Goal: Complete application form

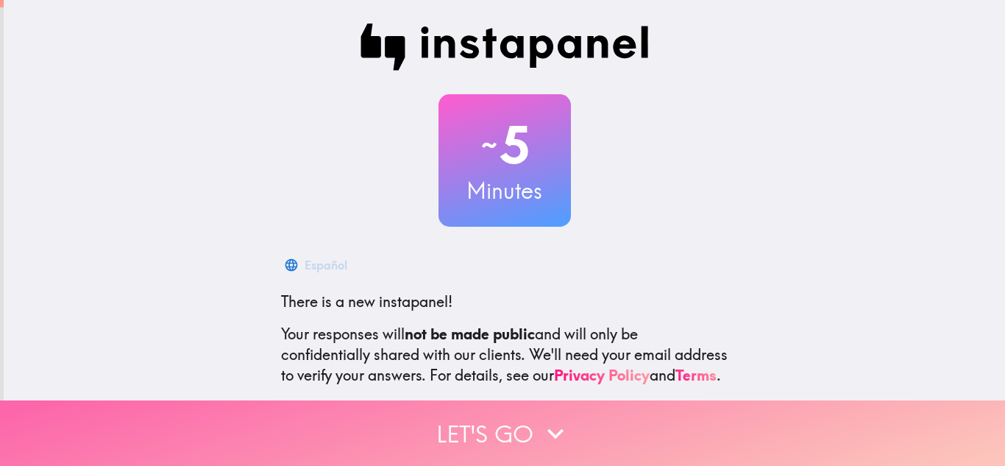
click at [548, 428] on icon "button" at bounding box center [556, 433] width 16 height 10
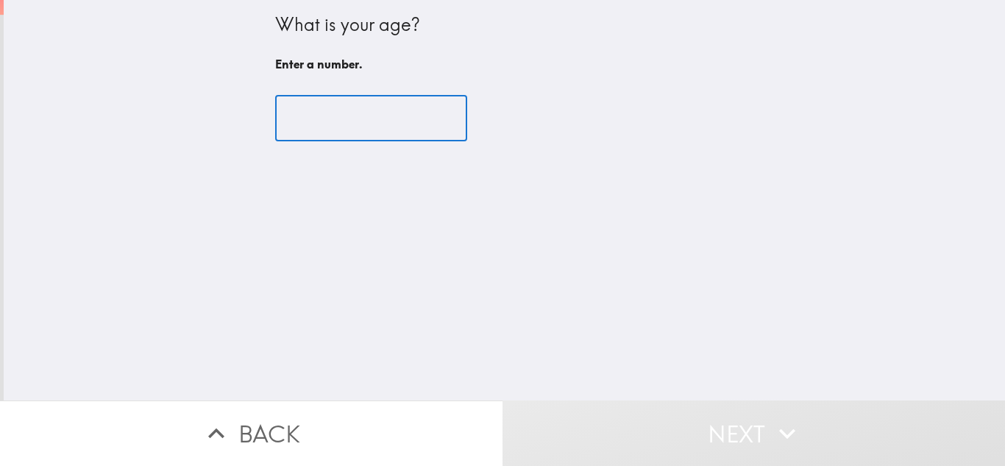
click at [342, 108] on input "number" at bounding box center [371, 119] width 192 height 46
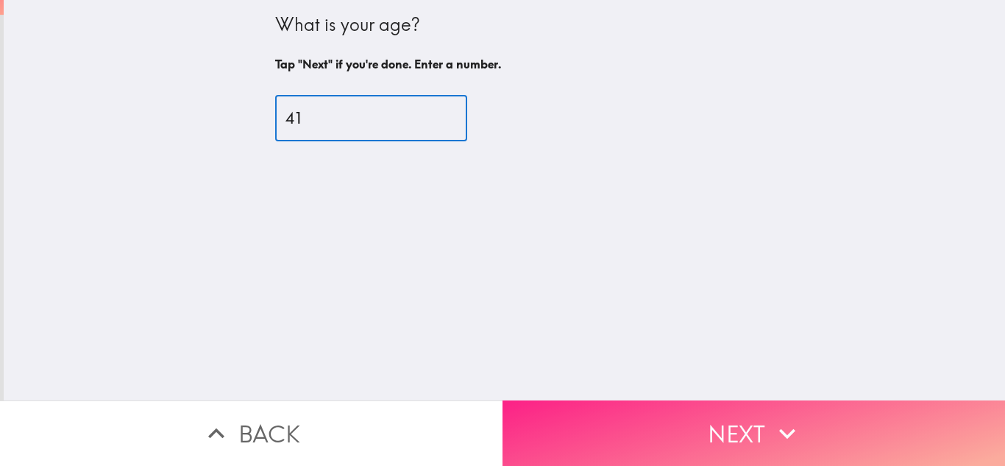
type input "41"
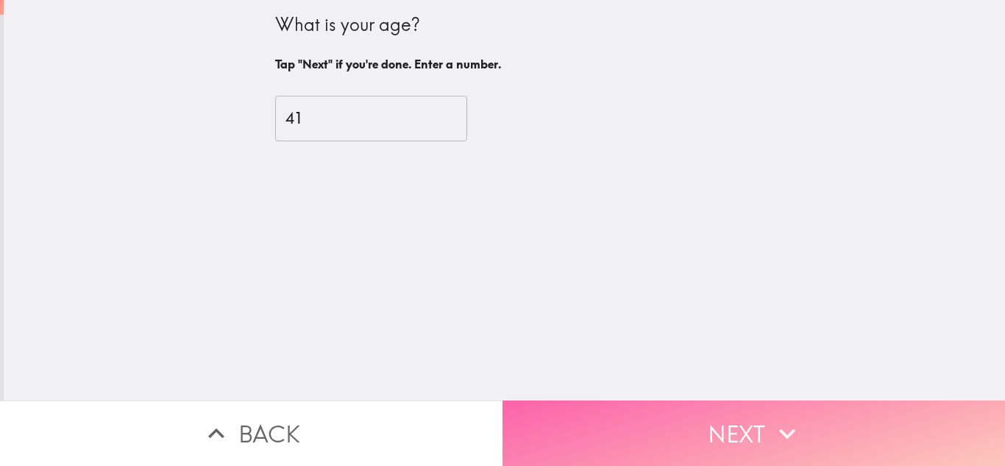
click at [782, 417] on icon "button" at bounding box center [787, 433] width 32 height 32
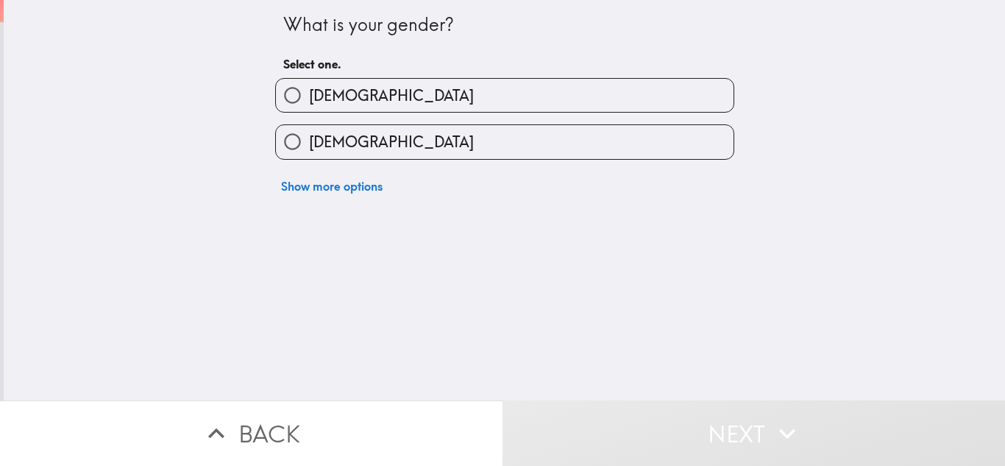
click at [488, 135] on label "[DEMOGRAPHIC_DATA]" at bounding box center [505, 141] width 458 height 33
click at [309, 135] on input "[DEMOGRAPHIC_DATA]" at bounding box center [292, 141] width 33 height 33
radio input "true"
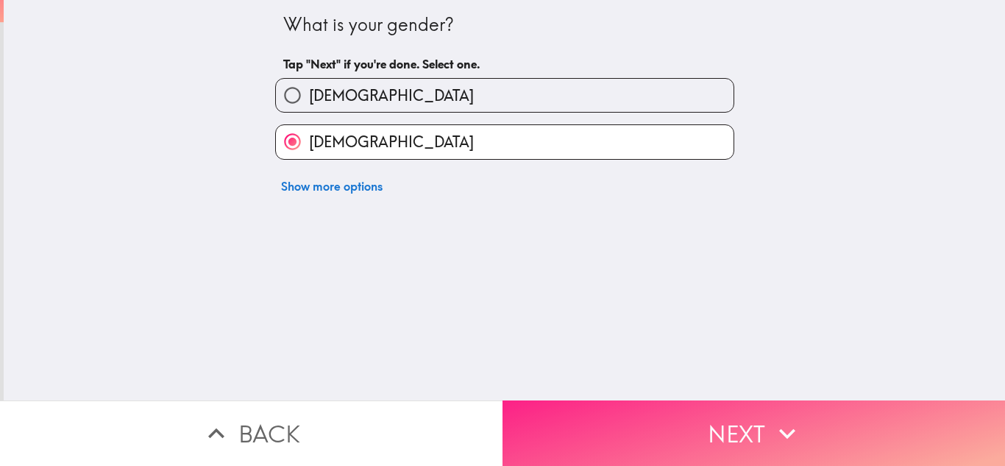
click at [714, 422] on button "Next" at bounding box center [754, 432] width 503 height 65
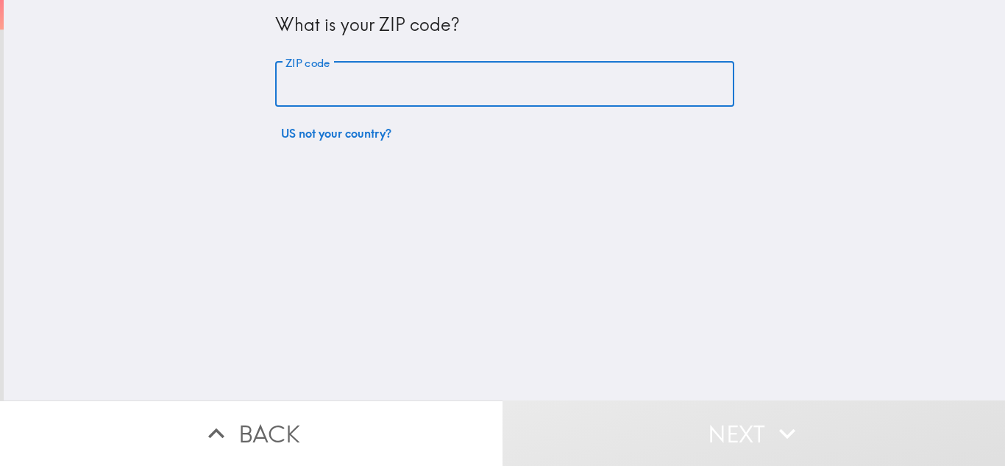
click at [304, 102] on input "ZIP code" at bounding box center [504, 85] width 459 height 46
type input "45320"
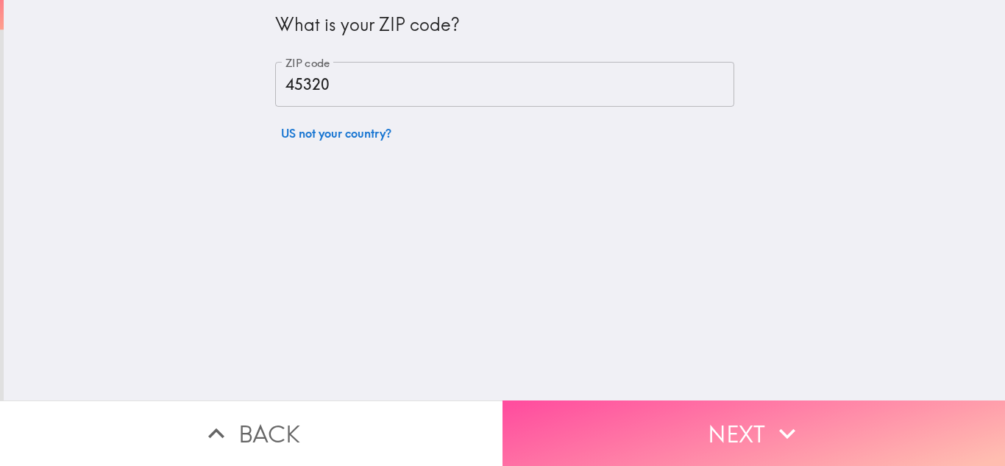
drag, startPoint x: 683, startPoint y: 411, endPoint x: 683, endPoint y: 403, distance: 8.8
click at [683, 409] on button "Next" at bounding box center [754, 432] width 503 height 65
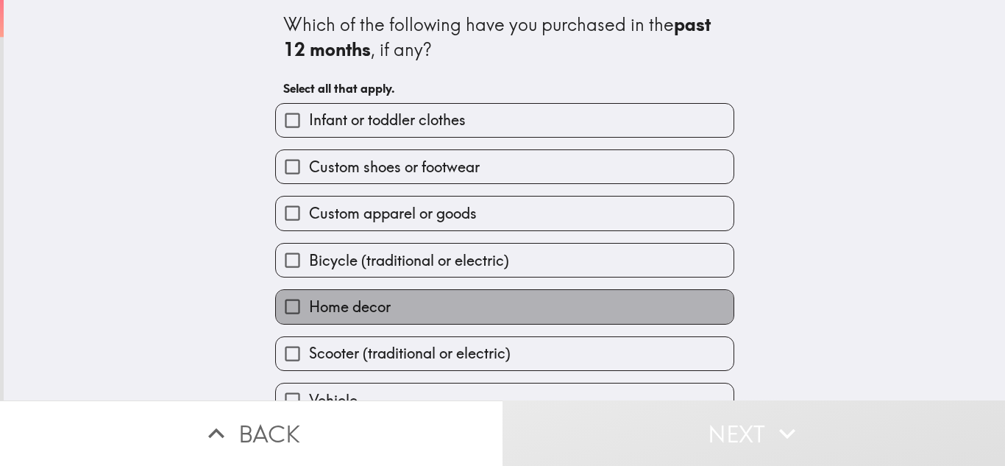
click at [567, 303] on label "Home decor" at bounding box center [505, 306] width 458 height 33
click at [309, 303] on input "Home decor" at bounding box center [292, 306] width 33 height 33
checkbox input "true"
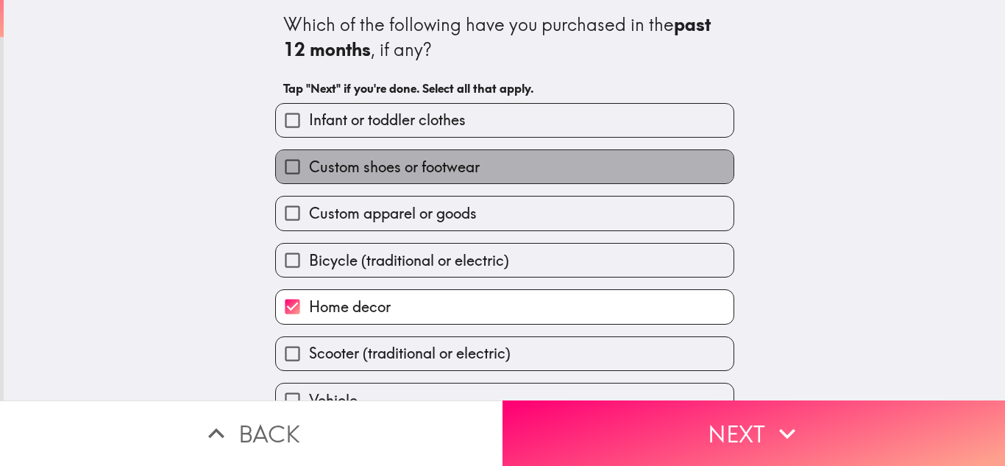
click at [564, 167] on label "Custom shoes or footwear" at bounding box center [505, 166] width 458 height 33
click at [309, 167] on input "Custom shoes or footwear" at bounding box center [292, 166] width 33 height 33
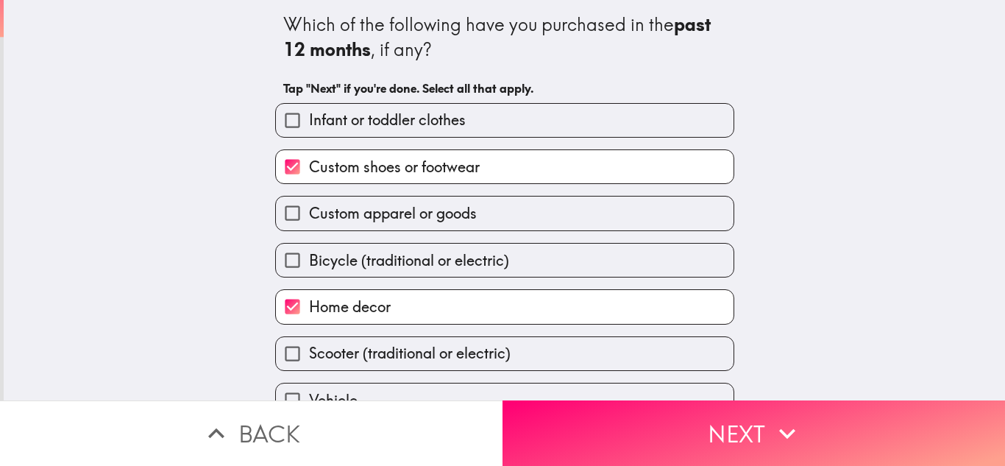
click at [564, 167] on label "Custom shoes or footwear" at bounding box center [505, 166] width 458 height 33
click at [309, 167] on input "Custom shoes or footwear" at bounding box center [292, 166] width 33 height 33
checkbox input "false"
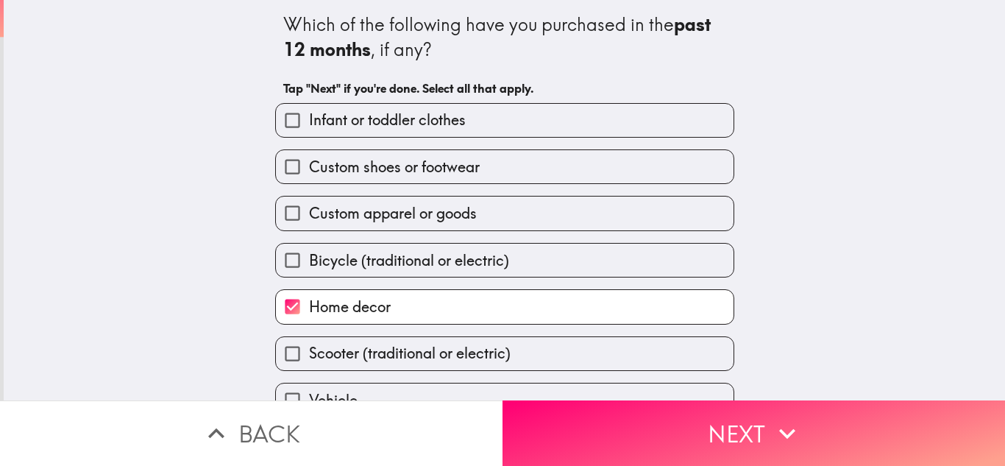
scroll to position [75, 0]
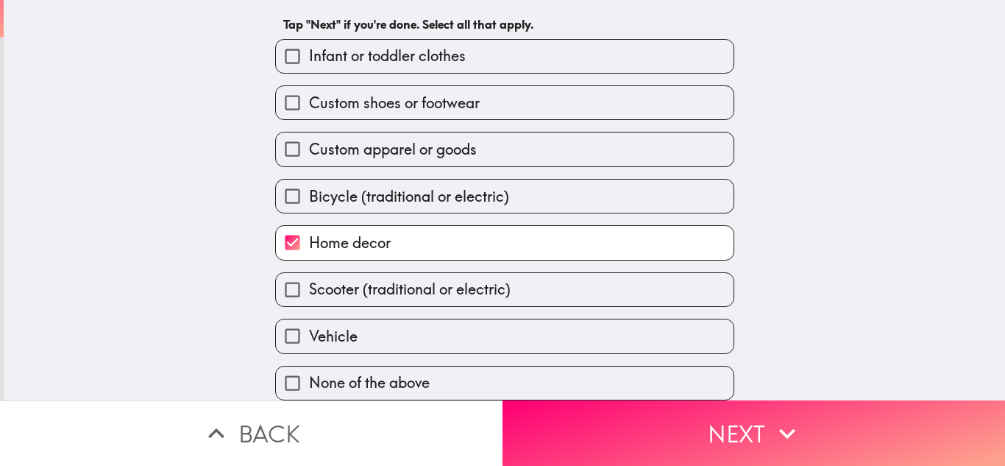
click at [500, 319] on label "Vehicle" at bounding box center [505, 335] width 458 height 33
click at [309, 319] on input "Vehicle" at bounding box center [292, 335] width 33 height 33
checkbox input "true"
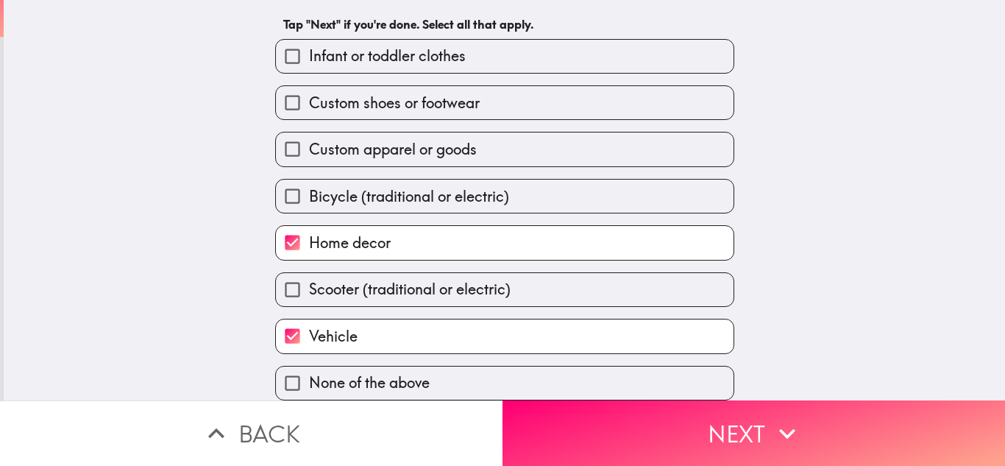
click at [726, 436] on button "Next" at bounding box center [754, 432] width 503 height 65
